Goal: Information Seeking & Learning: Learn about a topic

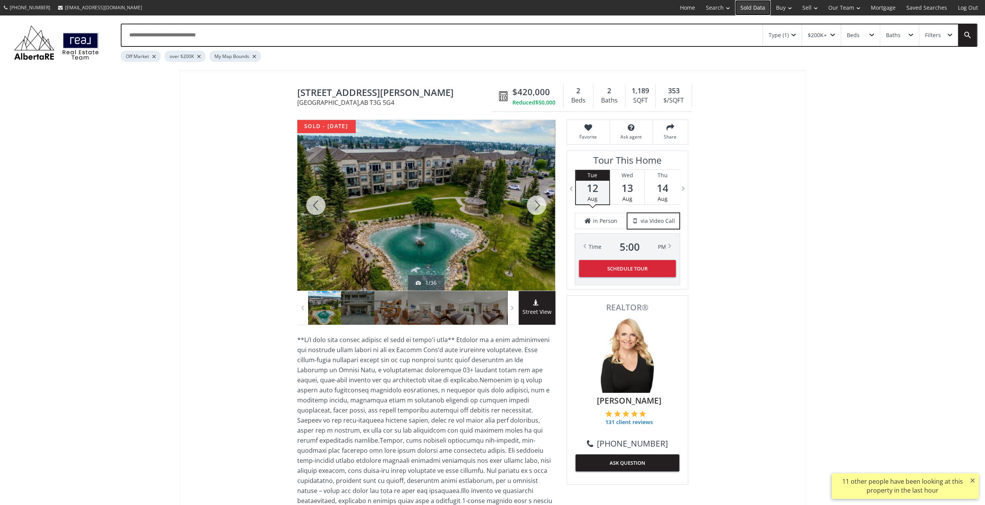
click at [756, 10] on link "Sold Data" at bounding box center [753, 7] width 36 height 15
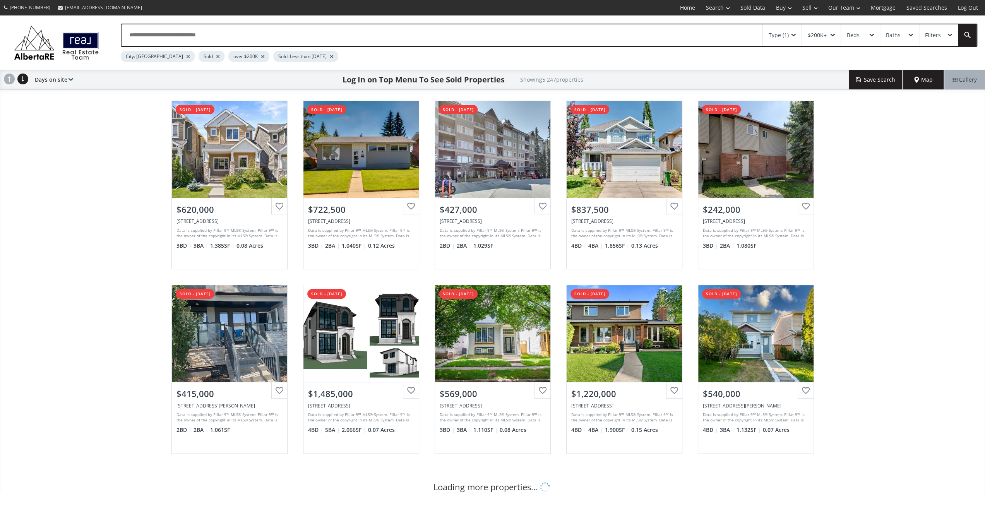
click at [910, 77] on div "Map" at bounding box center [923, 79] width 41 height 19
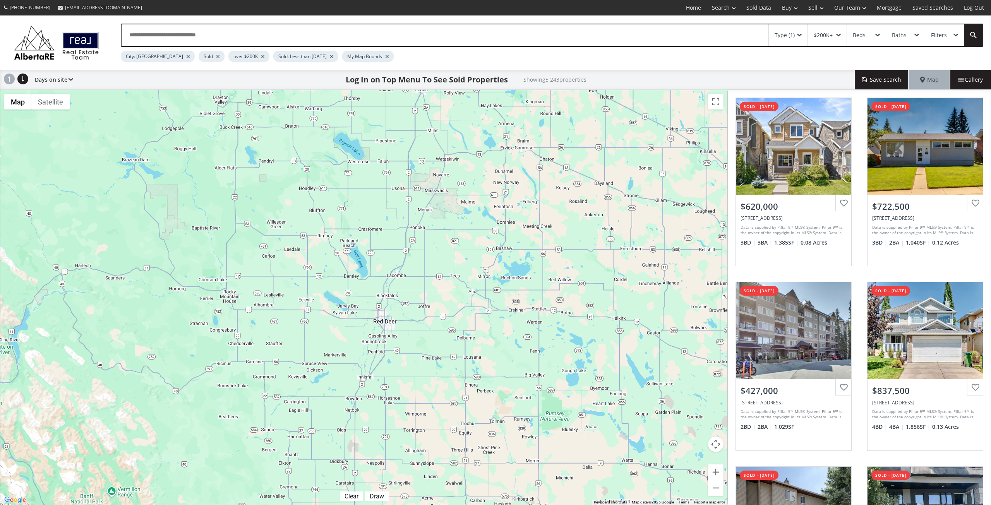
drag, startPoint x: 388, startPoint y: 140, endPoint x: 378, endPoint y: 452, distance: 312.0
click at [378, 458] on div "To navigate, press the arrow keys." at bounding box center [363, 297] width 727 height 415
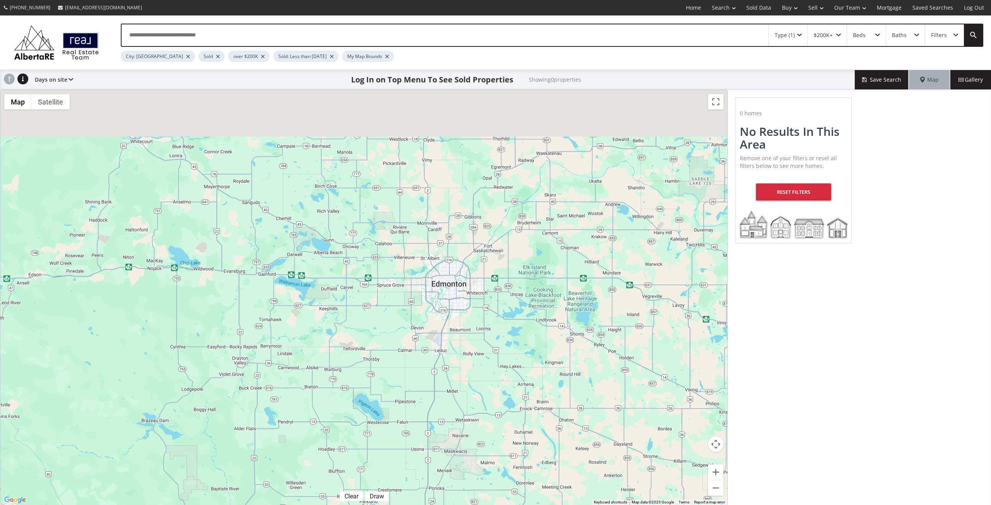
drag, startPoint x: 416, startPoint y: 166, endPoint x: 438, endPoint y: 456, distance: 290.3
click at [439, 456] on div "To navigate, press the arrow keys." at bounding box center [363, 297] width 727 height 415
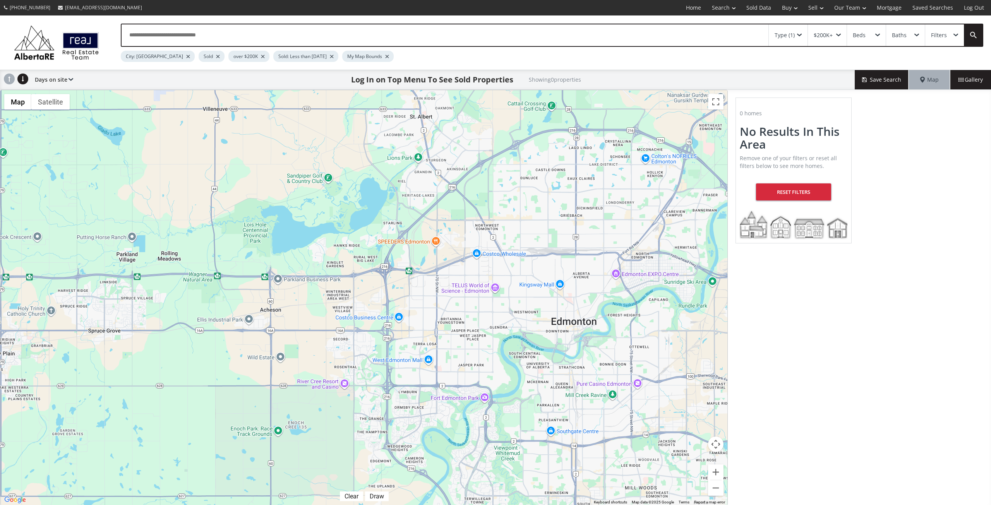
click at [373, 56] on div "My Map Bounds" at bounding box center [367, 56] width 51 height 11
click at [385, 58] on div at bounding box center [387, 56] width 4 height 3
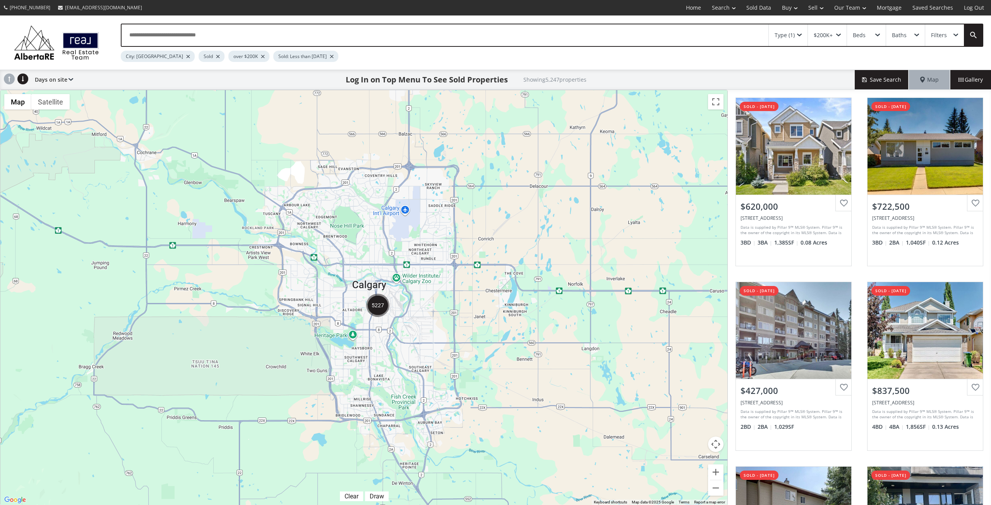
click at [186, 56] on div at bounding box center [188, 56] width 4 height 3
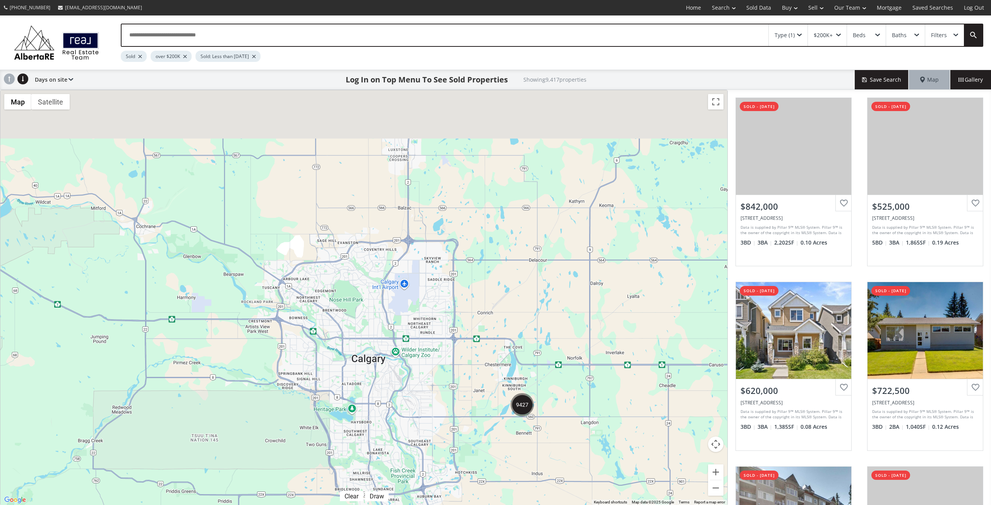
drag, startPoint x: 338, startPoint y: 181, endPoint x: 335, endPoint y: 396, distance: 215.5
click at [335, 382] on div "To navigate, press the arrow keys." at bounding box center [363, 297] width 727 height 415
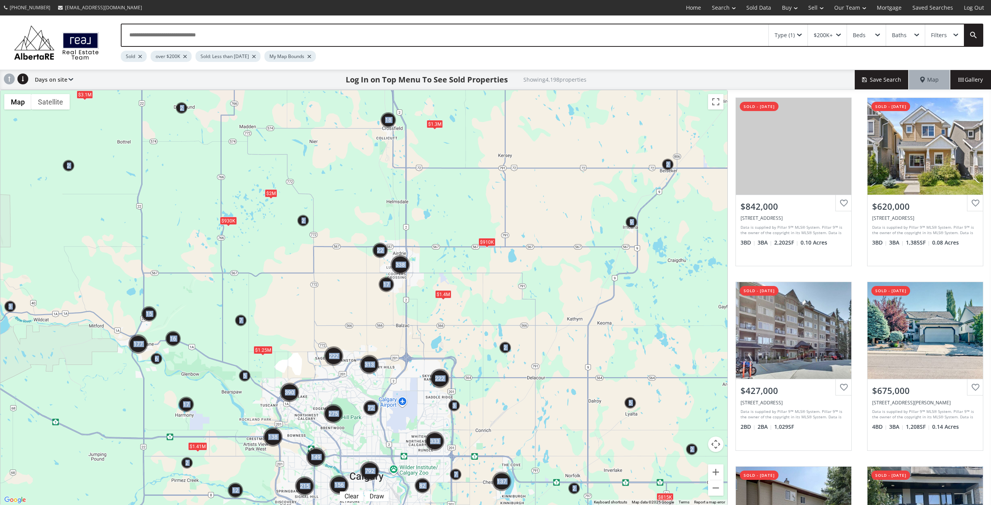
drag, startPoint x: 409, startPoint y: 143, endPoint x: 408, endPoint y: 386, distance: 242.6
click at [408, 393] on div "← Move left → Move right ↑ Move up ↓ Move down + Zoom in - Zoom out Home Jump l…" at bounding box center [363, 298] width 727 height 416
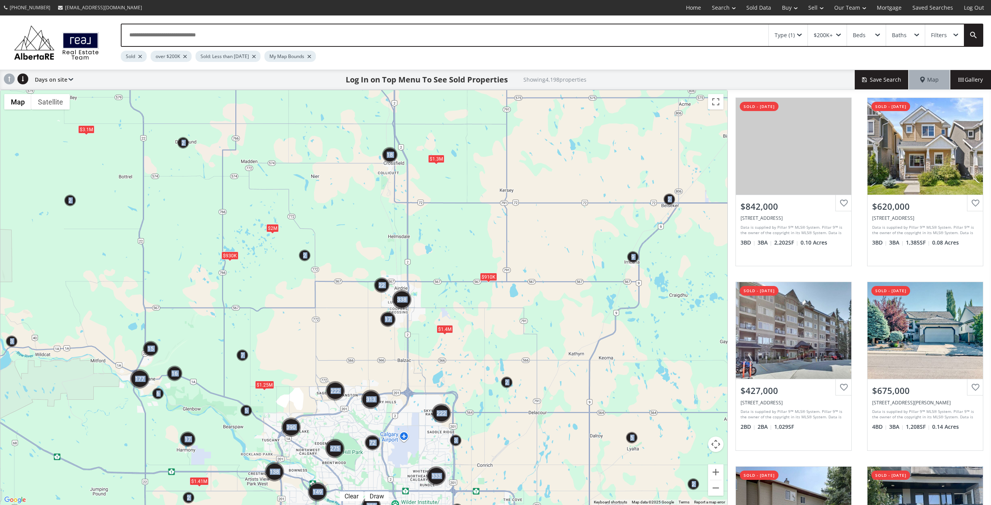
drag, startPoint x: 423, startPoint y: 230, endPoint x: 388, endPoint y: 497, distance: 269.7
click at [401, 460] on div "To navigate, press the arrow keys. $910K $1.3M $815K $930K $1.25M $1.4M $2M $1.…" at bounding box center [363, 297] width 727 height 415
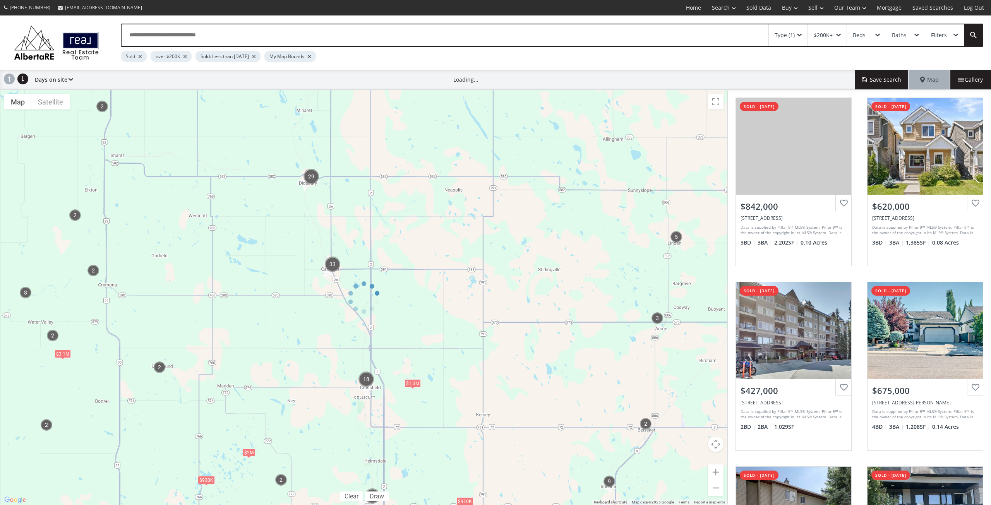
drag, startPoint x: 399, startPoint y: 210, endPoint x: 428, endPoint y: 358, distance: 150.6
click at [428, 358] on div "← Move left → Move right ↑ Move up ↓ Move down + Zoom in - Zoom out Home Jump l…" at bounding box center [363, 298] width 727 height 416
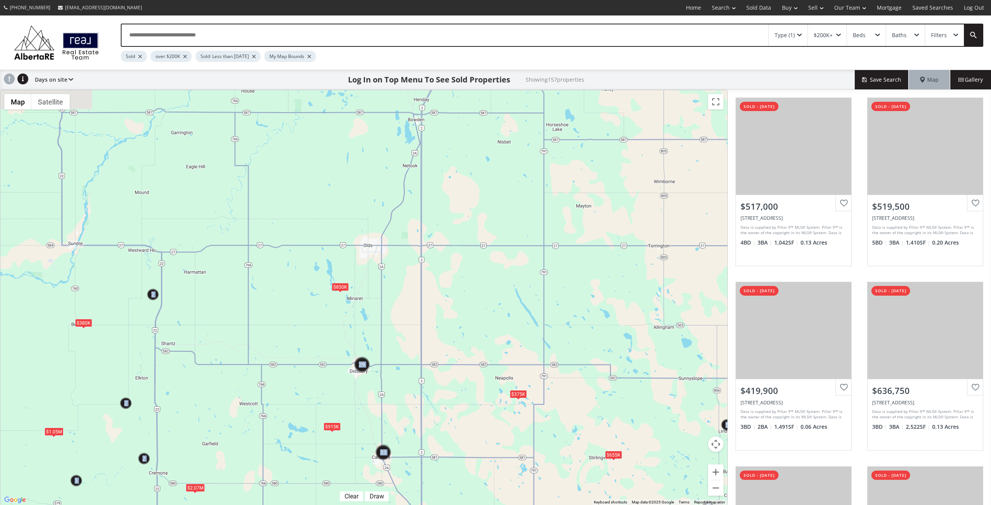
drag, startPoint x: 413, startPoint y: 197, endPoint x: 488, endPoint y: 510, distance: 321.5
click at [488, 505] on html "(587) 819-0007 info@AlbertaRE.com Home Search Search By Map Advanced Search Cal…" at bounding box center [495, 252] width 991 height 505
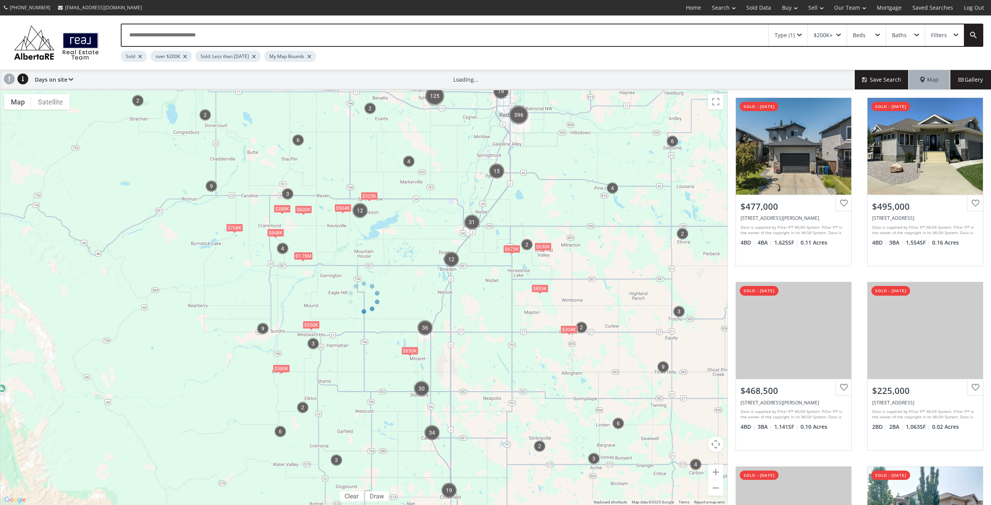
drag, startPoint x: 460, startPoint y: 128, endPoint x: 469, endPoint y: 249, distance: 121.8
click at [467, 253] on div at bounding box center [363, 298] width 727 height 416
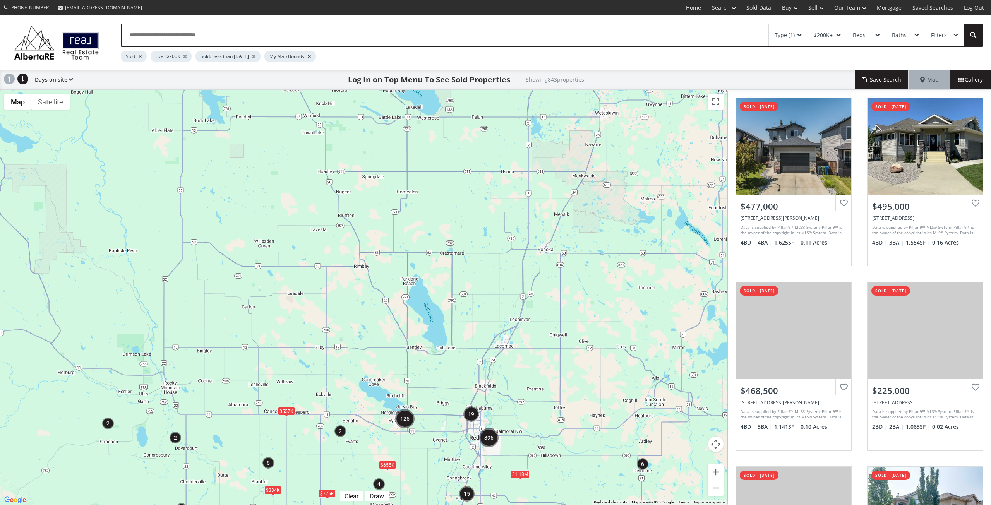
drag, startPoint x: 465, startPoint y: 151, endPoint x: 435, endPoint y: 477, distance: 327.6
click at [435, 477] on div "To navigate, press the arrow keys. $385K $855K $334K $380K $768K $535K $550K $3…" at bounding box center [363, 297] width 727 height 415
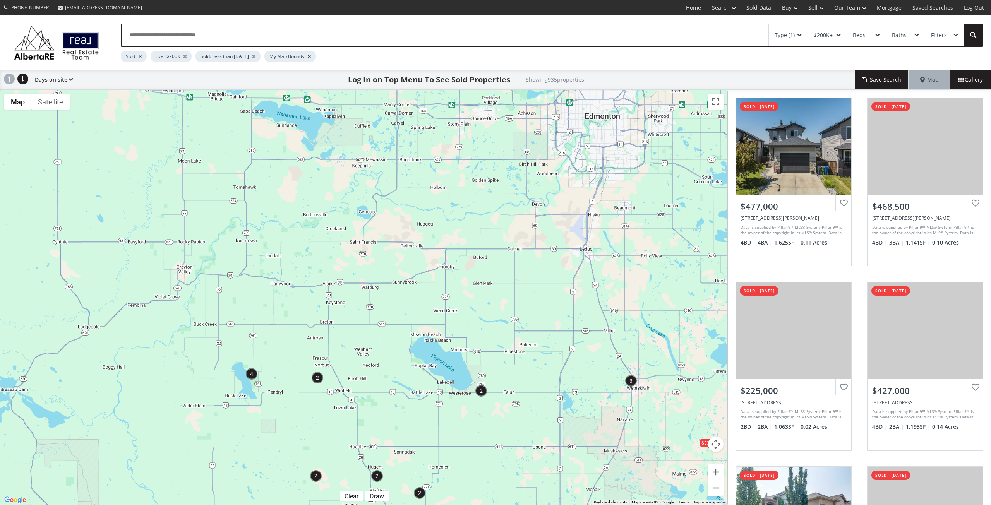
drag, startPoint x: 410, startPoint y: 120, endPoint x: 443, endPoint y: 390, distance: 271.7
click at [443, 390] on div "To navigate, press the arrow keys. $334K $600K $519K $394K $475K $325K $1.18M $…" at bounding box center [363, 297] width 727 height 415
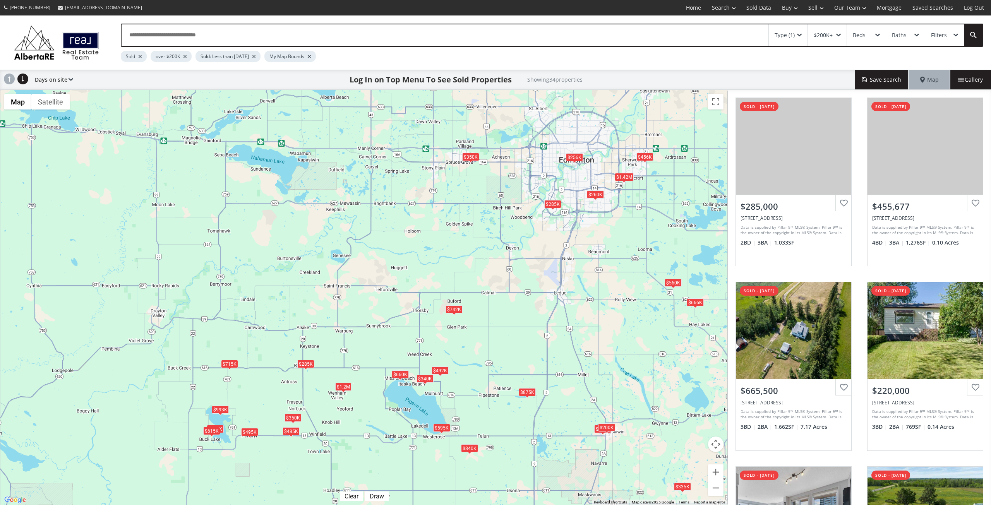
drag, startPoint x: 498, startPoint y: 202, endPoint x: 426, endPoint y: 318, distance: 135.9
click at [426, 318] on div "To navigate, press the arrow keys. $285K $456K $666K $220K $256K $390K $390K $8…" at bounding box center [363, 297] width 727 height 415
click at [0, 0] on div at bounding box center [0, 0] width 0 height 0
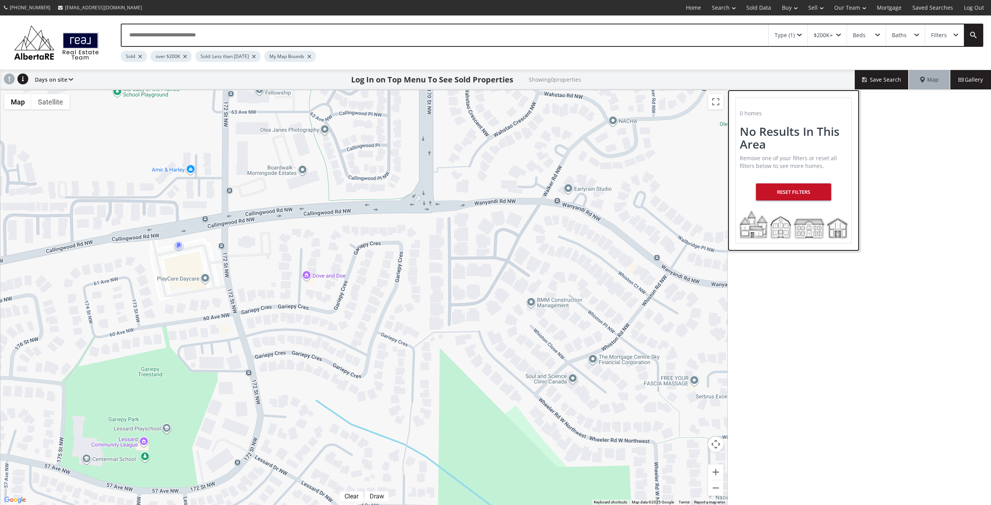
click at [784, 198] on div "Reset Filters" at bounding box center [793, 191] width 75 height 17
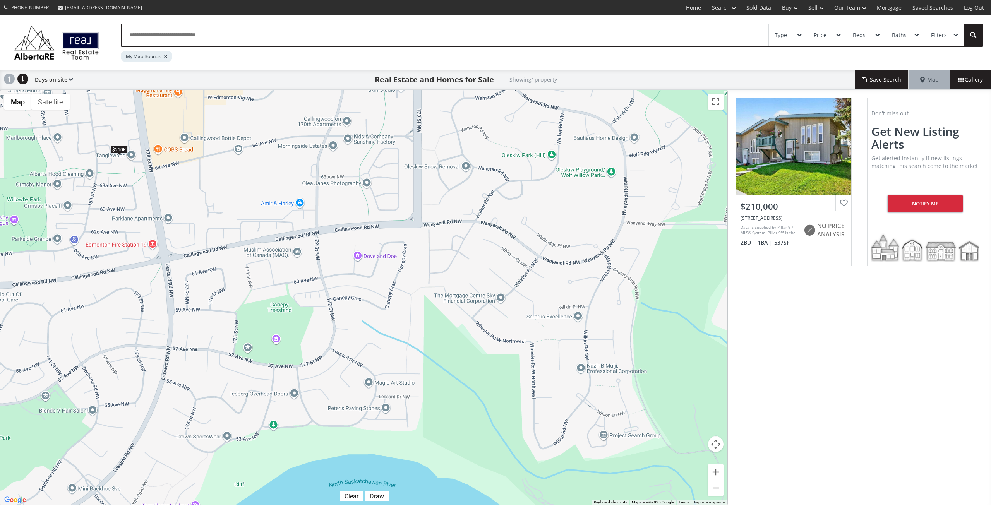
click at [799, 34] on span at bounding box center [799, 35] width 5 height 3
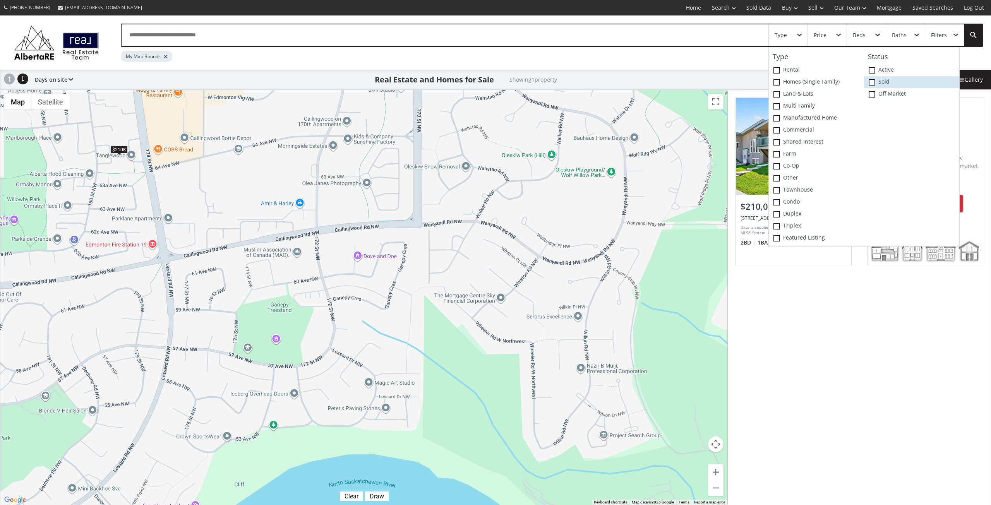
click at [871, 85] on span at bounding box center [871, 82] width 7 height 7
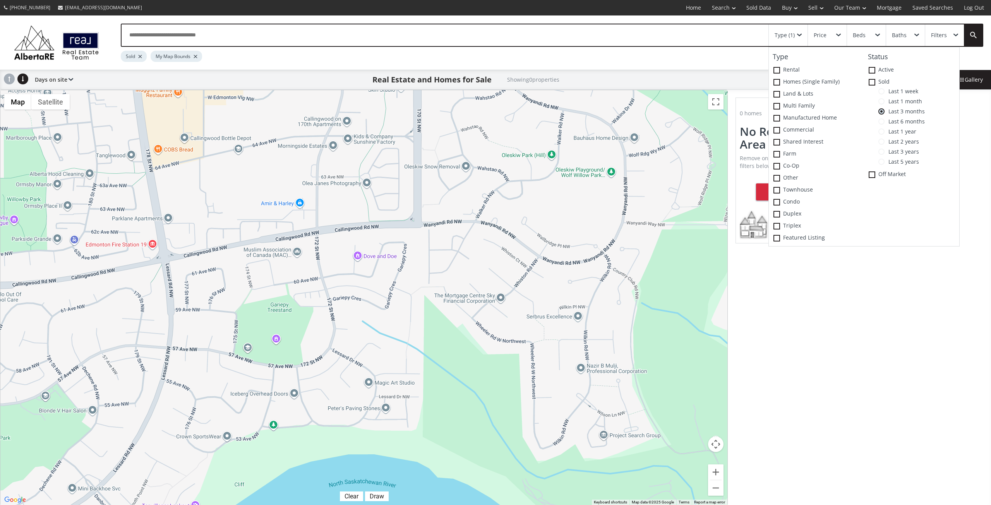
click at [848, 257] on div "0 homes No Results In This Area Remove one of your filters or reset all filters…" at bounding box center [858, 298] width 263 height 416
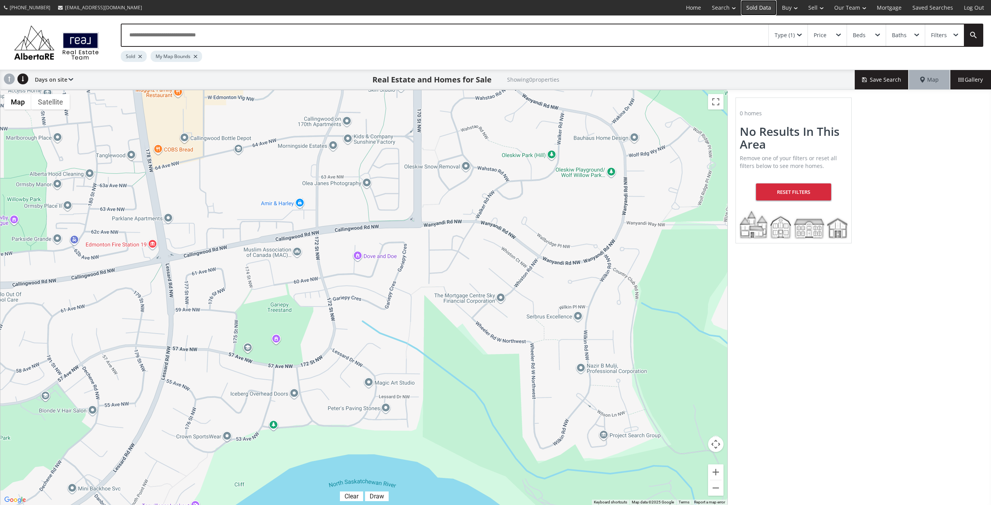
click at [764, 7] on link "Sold Data" at bounding box center [759, 7] width 36 height 15
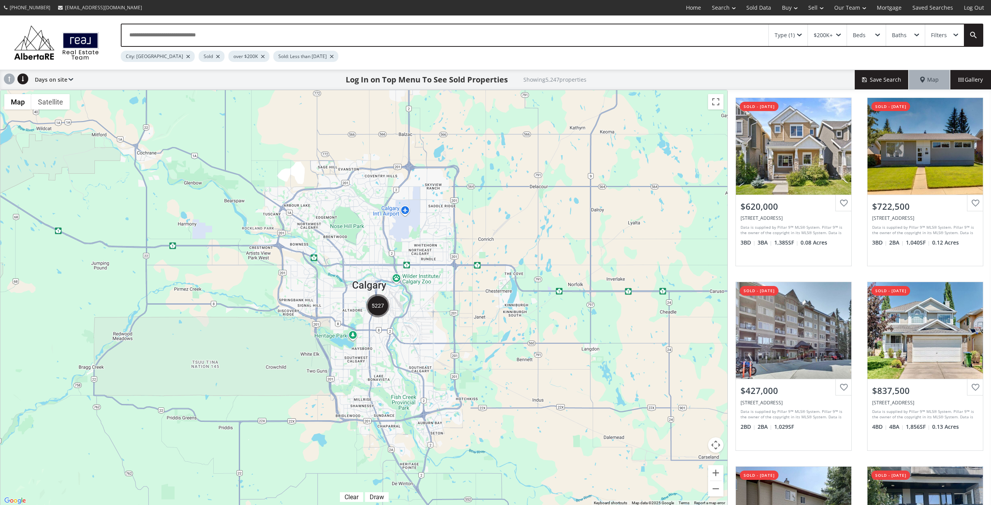
click at [214, 26] on input "text" at bounding box center [444, 35] width 647 height 22
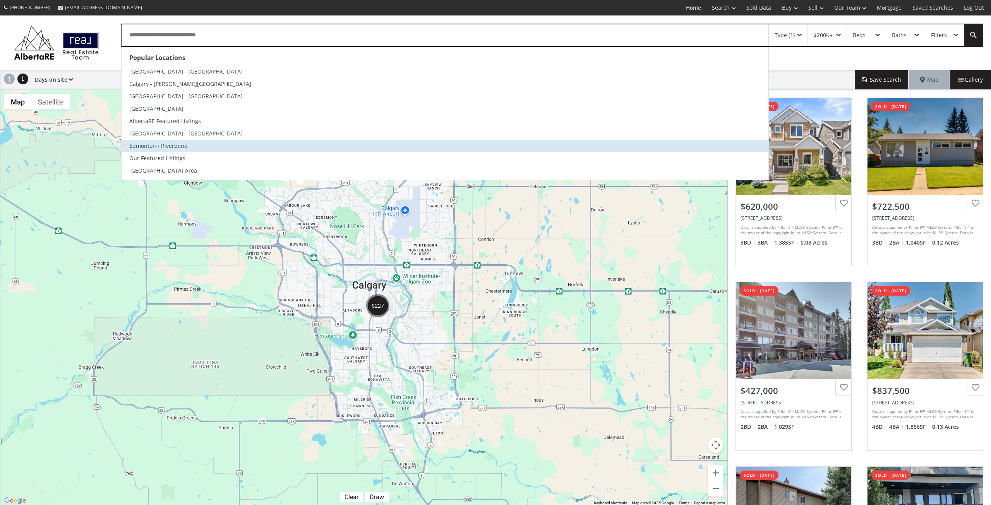
click at [186, 144] on li "Edmonton - Riverbend" at bounding box center [444, 146] width 647 height 12
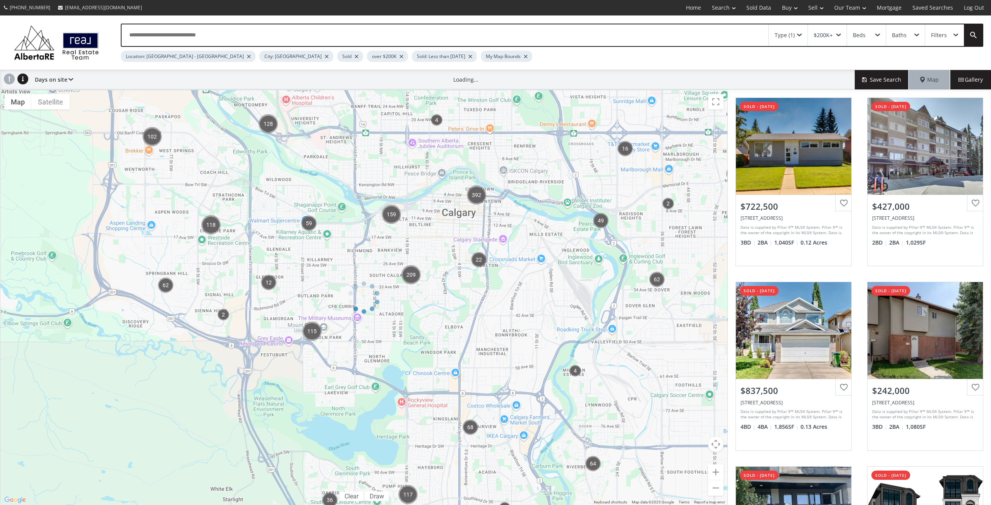
click at [259, 54] on div "City: [GEOGRAPHIC_DATA]" at bounding box center [296, 56] width 74 height 11
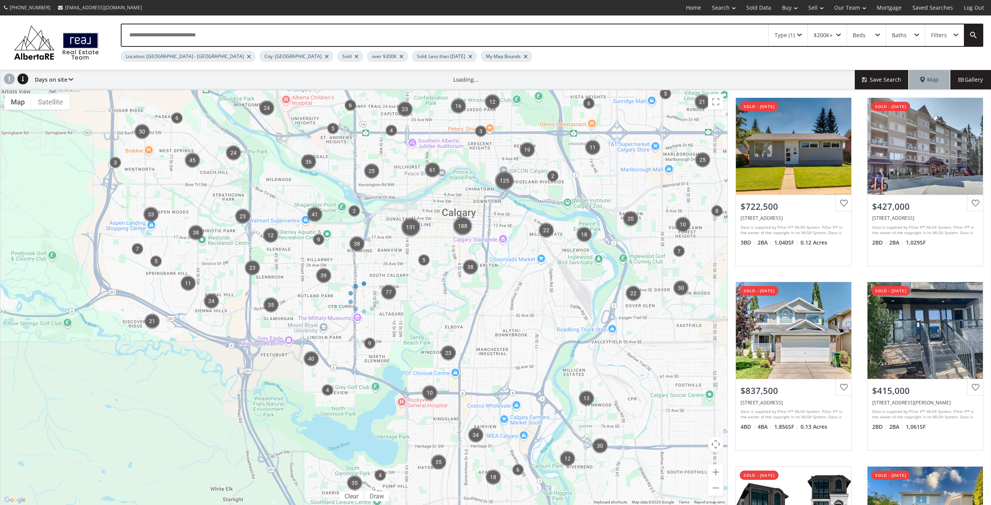
click at [259, 57] on div "City: [GEOGRAPHIC_DATA]" at bounding box center [296, 56] width 74 height 11
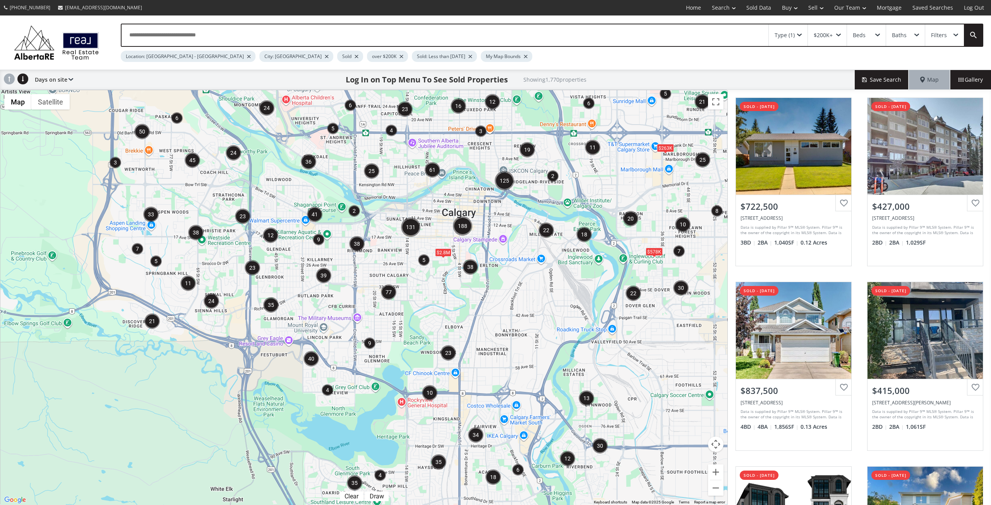
click at [325, 57] on div at bounding box center [327, 56] width 4 height 3
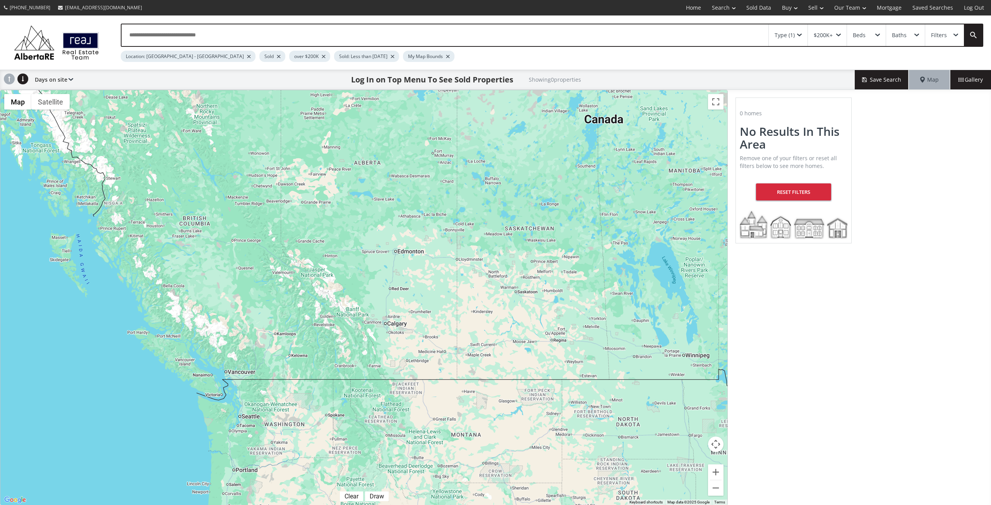
click at [247, 56] on div at bounding box center [249, 56] width 4 height 3
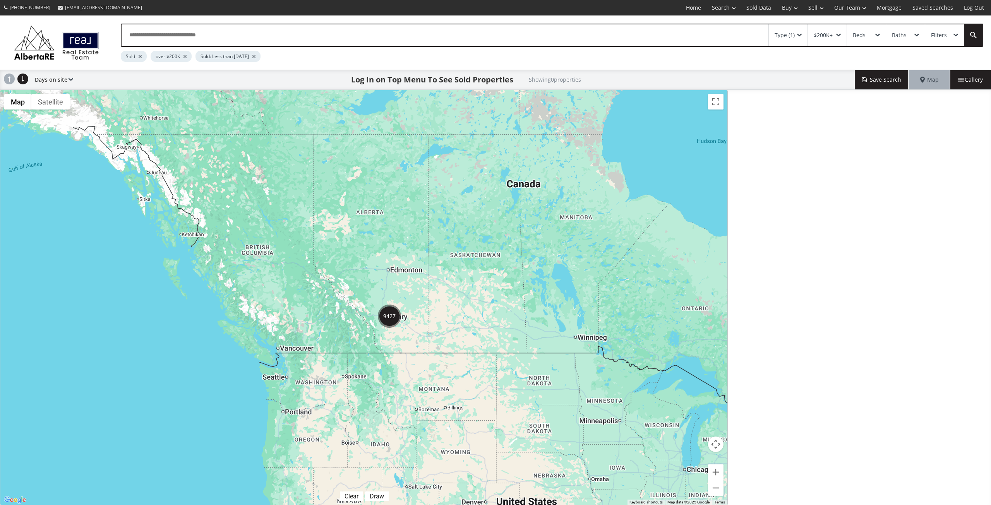
click at [171, 30] on input "text" at bounding box center [444, 35] width 647 height 22
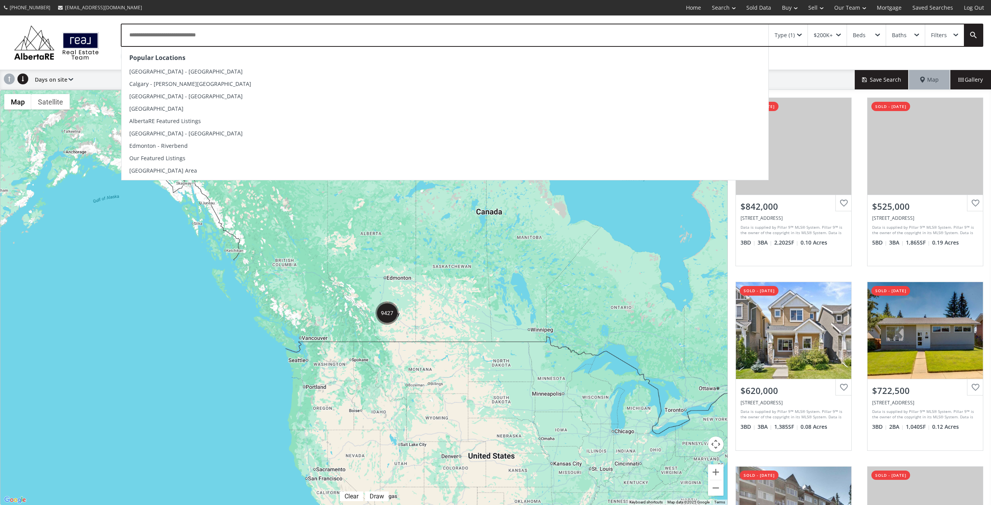
click at [171, 38] on input "text" at bounding box center [444, 35] width 647 height 22
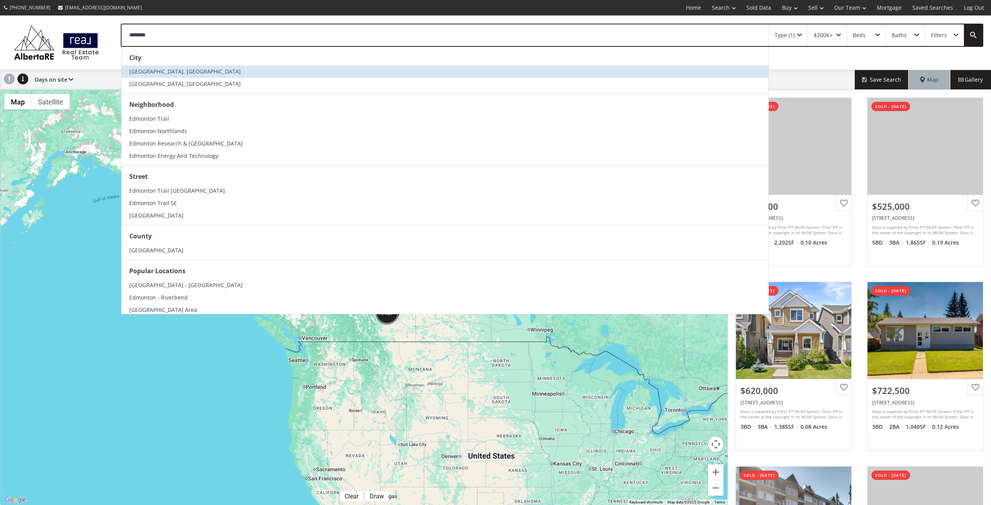
type input "********"
click at [154, 74] on span "Edmonton, AB" at bounding box center [184, 71] width 111 height 7
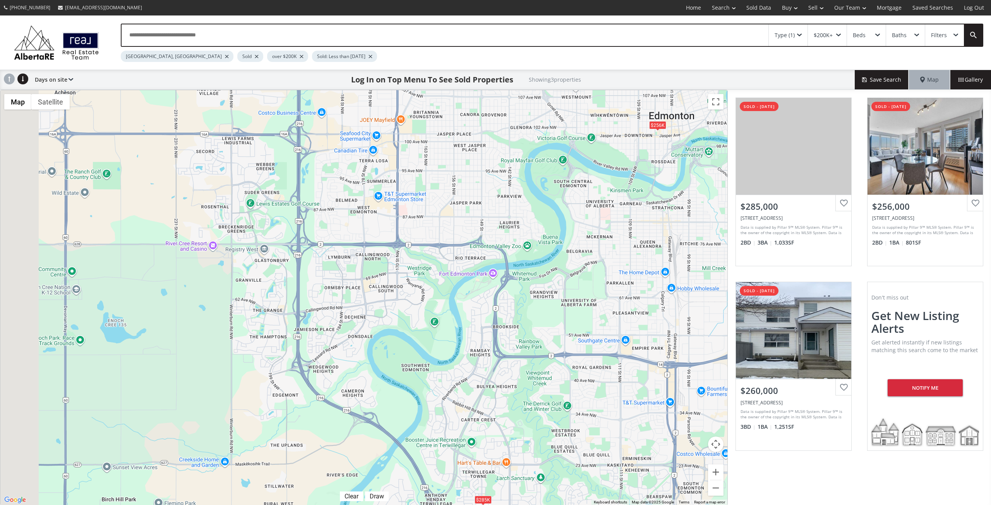
drag, startPoint x: 104, startPoint y: 234, endPoint x: 571, endPoint y: 240, distance: 466.7
click at [571, 240] on div "To navigate, press the arrow keys. $285K $256K $260K" at bounding box center [363, 297] width 727 height 415
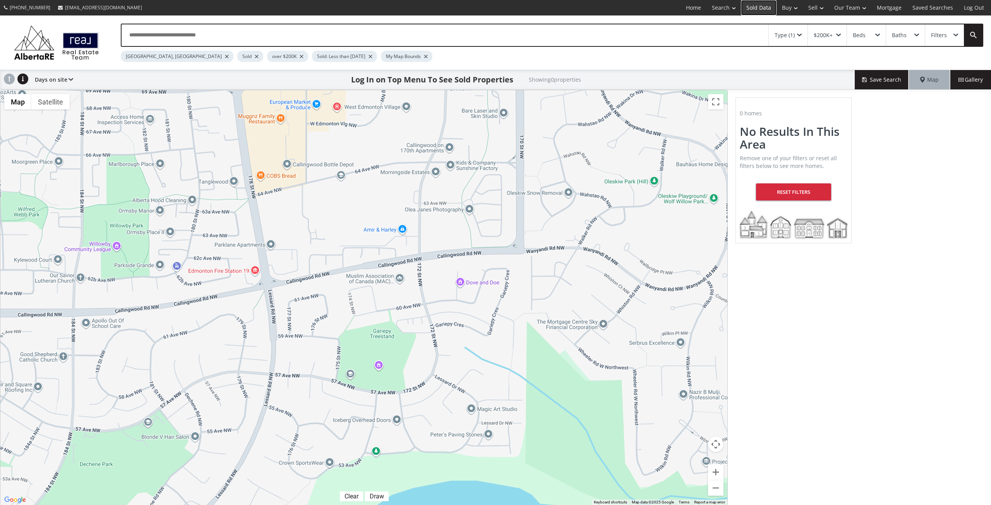
click at [763, 7] on link "Sold Data" at bounding box center [759, 7] width 36 height 15
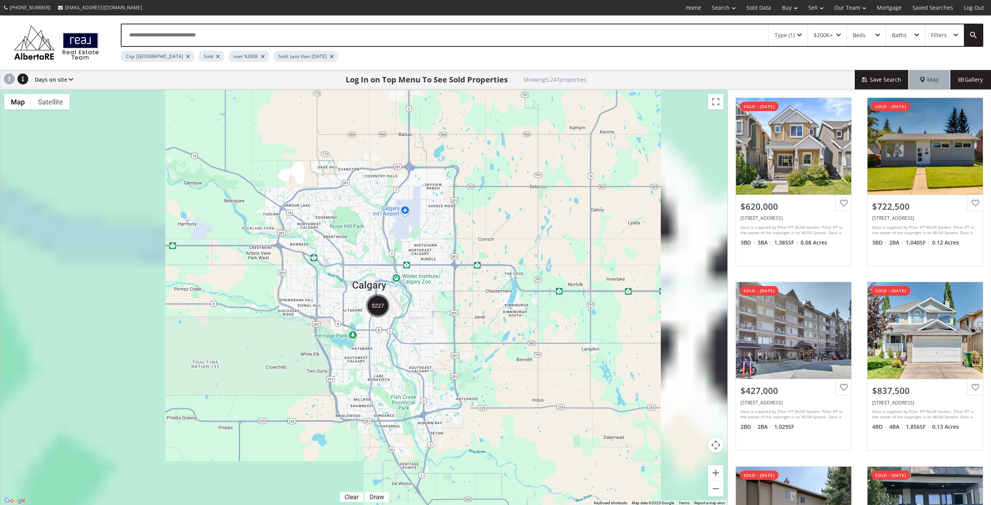
click at [261, 58] on div at bounding box center [263, 56] width 4 height 3
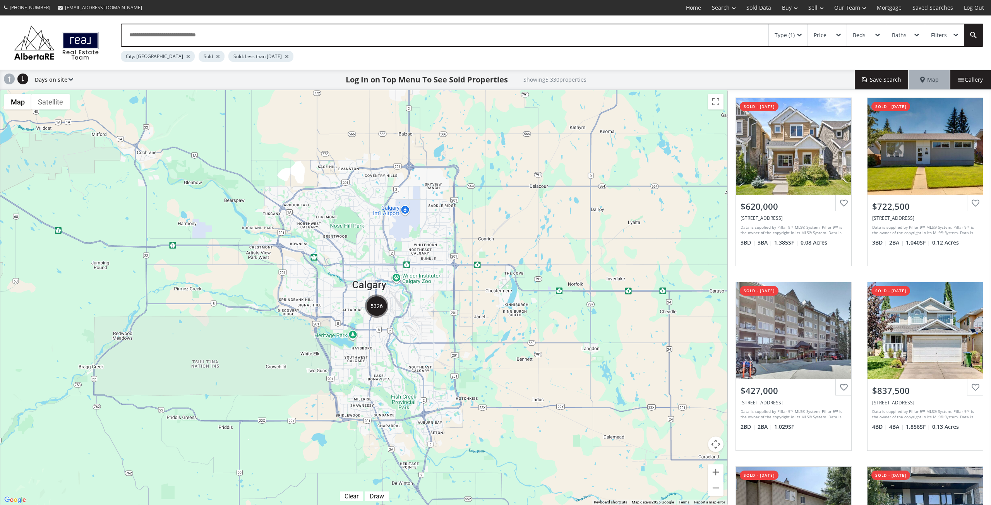
click at [285, 56] on div at bounding box center [287, 56] width 4 height 3
click at [186, 58] on div at bounding box center [188, 56] width 4 height 3
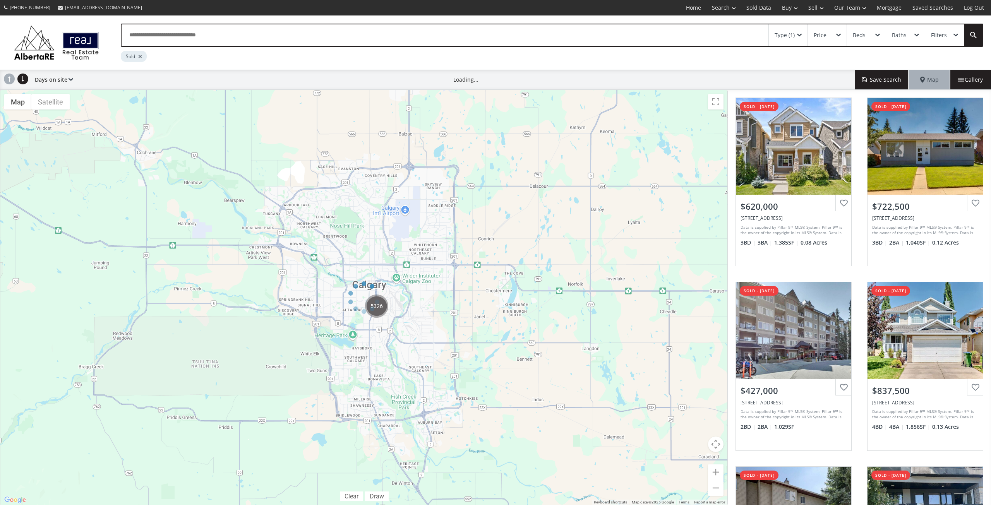
click at [151, 33] on input "text" at bounding box center [444, 35] width 647 height 22
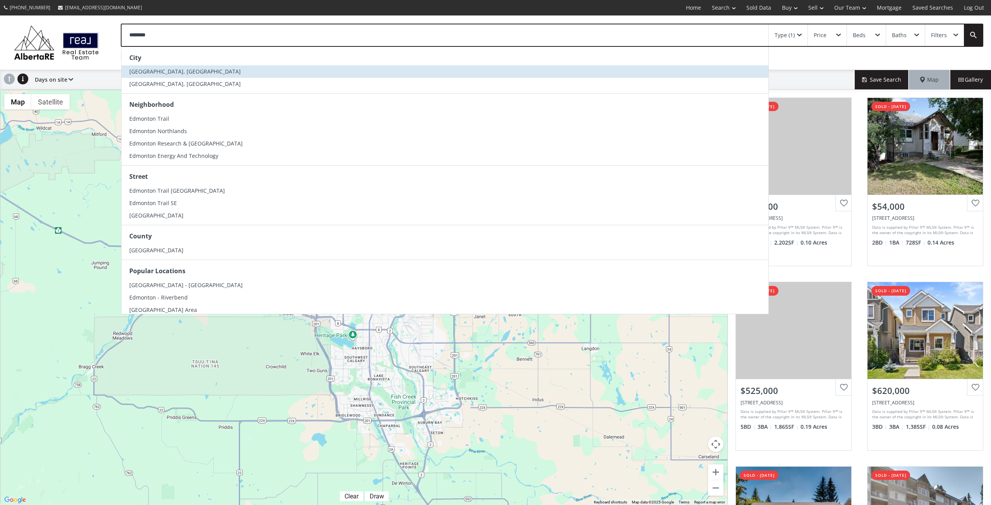
type input "********"
click at [156, 71] on span "Edmonton, AB" at bounding box center [184, 71] width 111 height 7
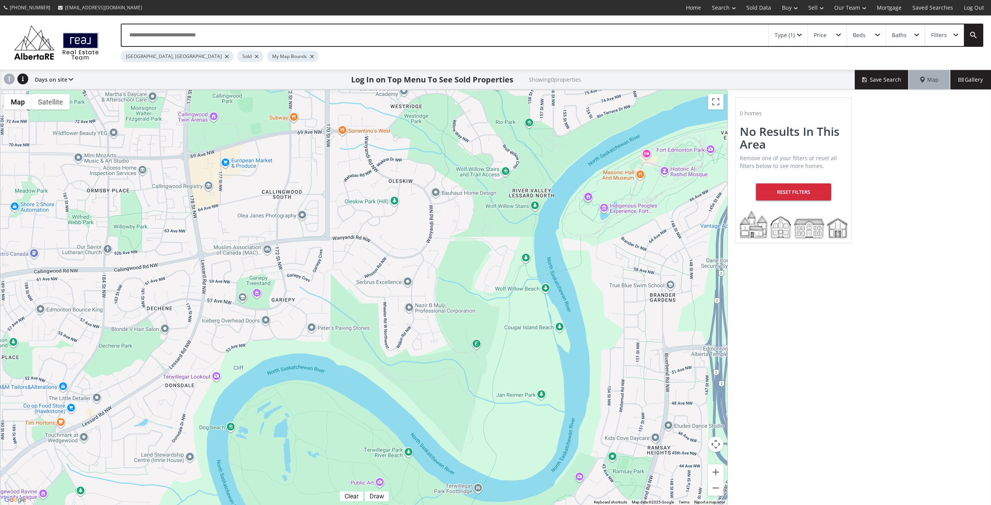
drag, startPoint x: 328, startPoint y: 283, endPoint x: 514, endPoint y: 104, distance: 257.8
click at [514, 103] on div "To navigate, press the arrow keys." at bounding box center [363, 297] width 727 height 415
click at [0, 0] on div at bounding box center [0, 0] width 0 height 0
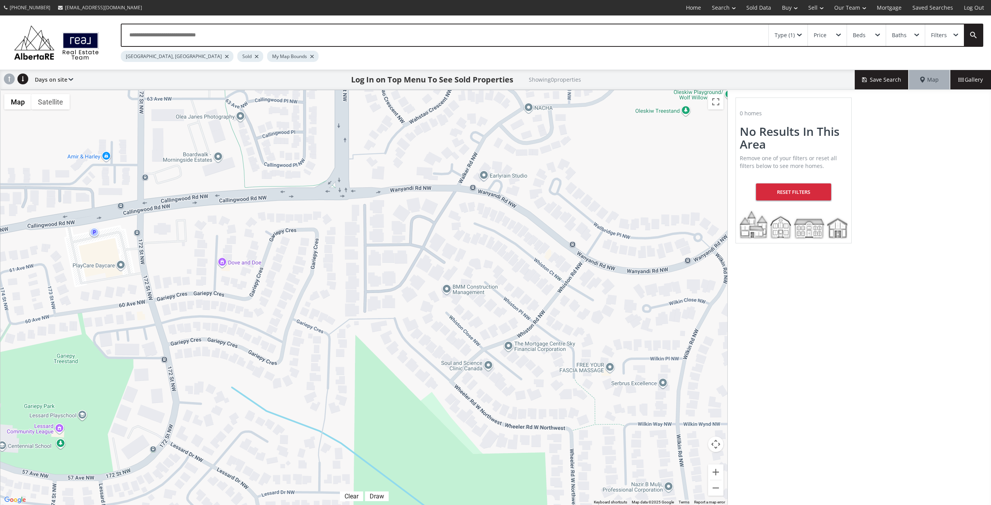
click at [69, 80] on span at bounding box center [70, 79] width 5 height 3
click at [888, 81] on button "Save Search" at bounding box center [881, 79] width 54 height 19
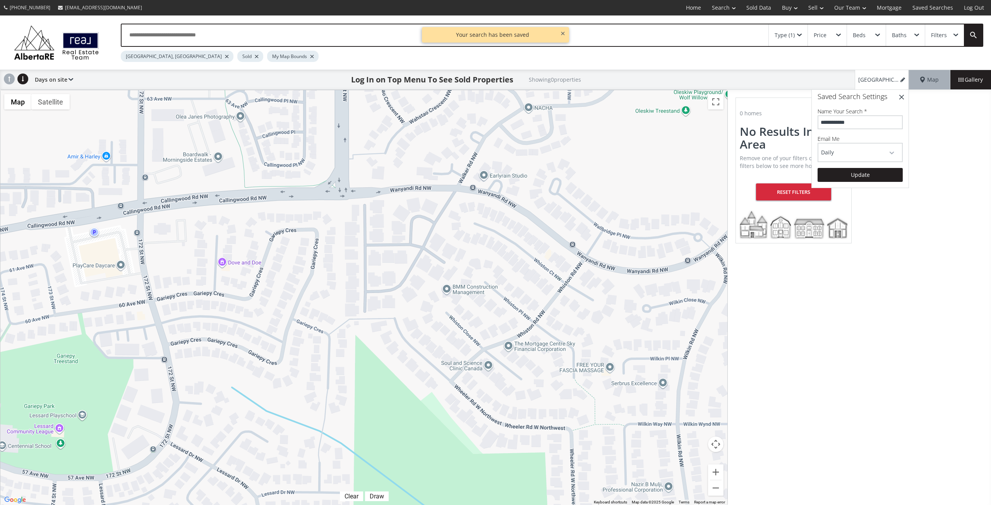
click at [828, 72] on div "Log In on Top Menu To See Sold Properties Showing 0 properties" at bounding box center [463, 79] width 781 height 19
click at [768, 9] on link "Sold Data" at bounding box center [759, 7] width 36 height 15
click at [763, 9] on link "Sold Data" at bounding box center [759, 7] width 36 height 15
